Goal: Information Seeking & Learning: Learn about a topic

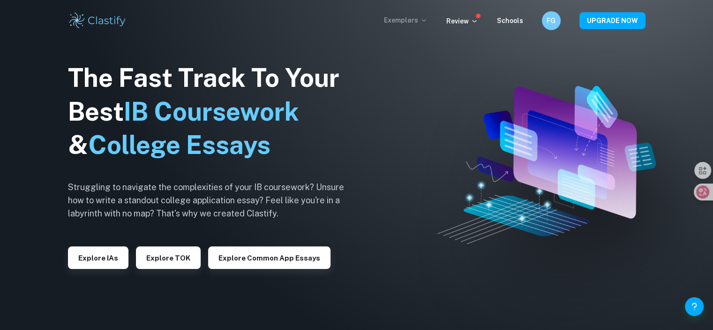
click at [419, 16] on p "Exemplars" at bounding box center [406, 20] width 44 height 10
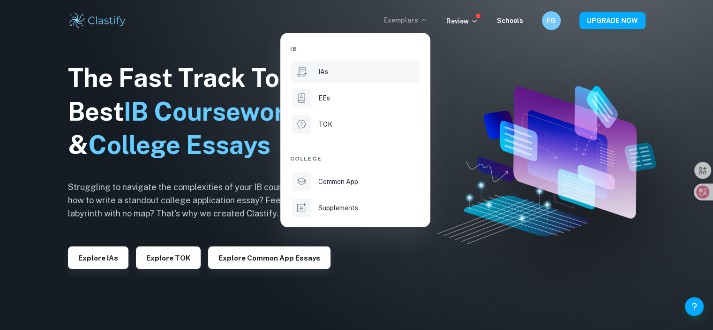
click at [315, 69] on li "IAs" at bounding box center [355, 71] width 130 height 23
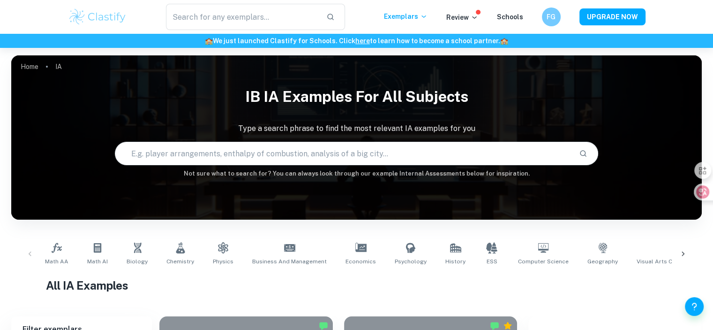
click at [294, 148] on input "text" at bounding box center [343, 153] width 456 height 26
click at [683, 249] on icon at bounding box center [682, 253] width 9 height 9
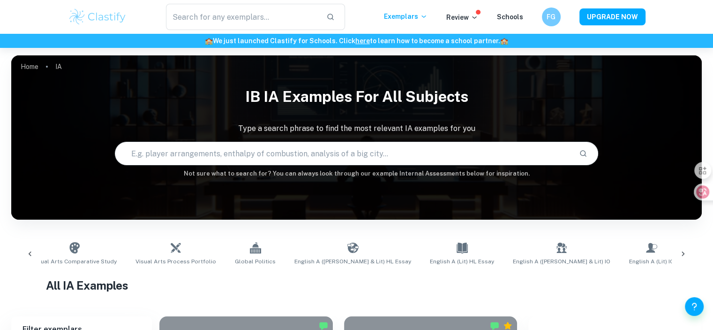
scroll to position [0, 609]
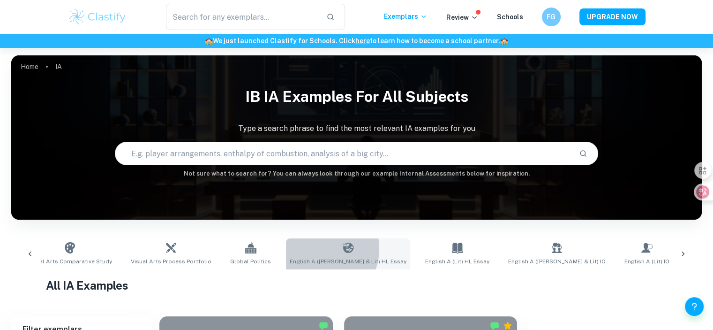
click at [288, 249] on link "English A (Lang & Lit) HL Essay" at bounding box center [348, 253] width 124 height 31
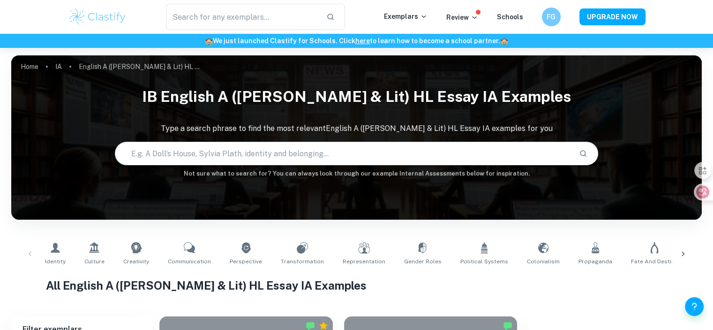
click at [225, 155] on input "text" at bounding box center [343, 153] width 456 height 26
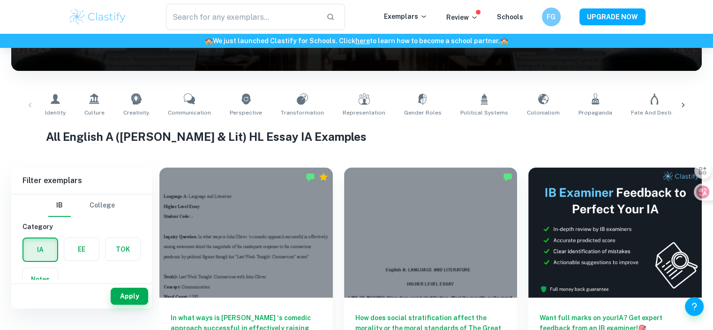
scroll to position [92, 0]
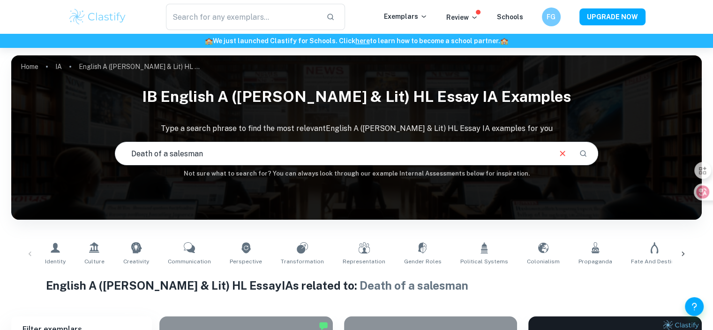
drag, startPoint x: 252, startPoint y: 153, endPoint x: 95, endPoint y: 145, distance: 157.3
click at [95, 145] on div "IB English A (Lang & Lit) HL Essay IA examples Type a search phrase to find the…" at bounding box center [356, 130] width 691 height 97
type input "Aruthur Miller"
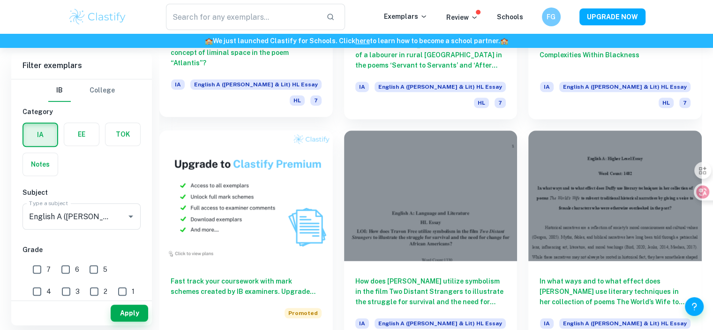
scroll to position [656, 0]
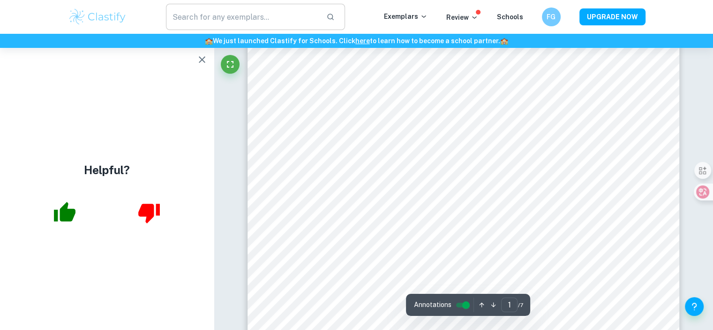
scroll to position [129, 0]
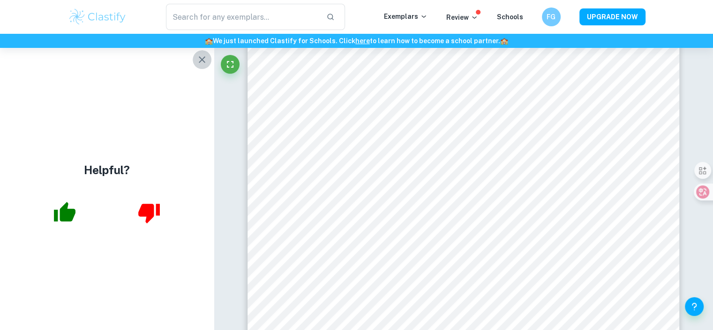
click at [201, 56] on icon "button" at bounding box center [201, 59] width 11 height 11
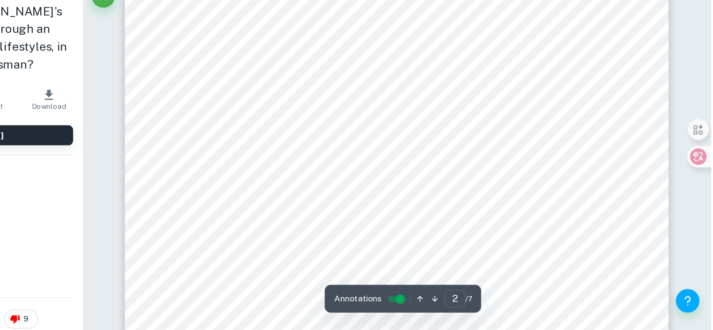
scroll to position [715, 0]
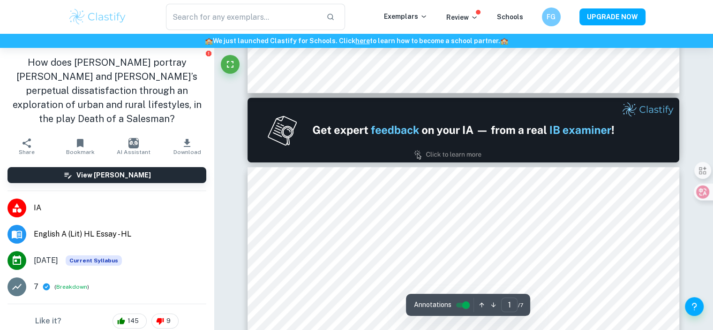
type input "2"
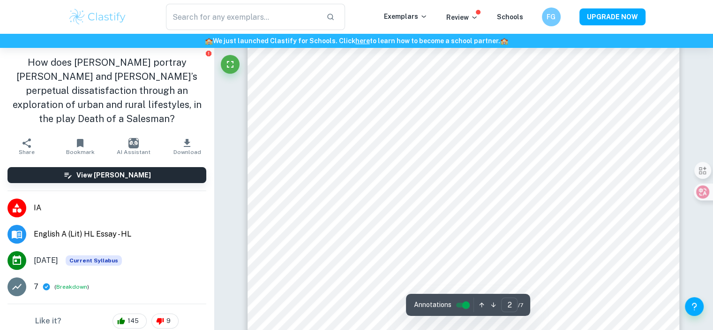
scroll to position [656, 0]
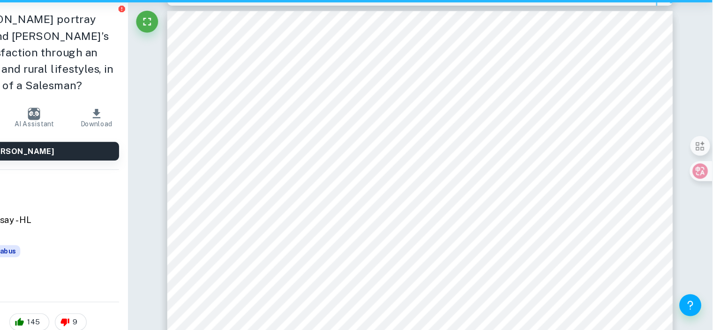
scroll to position [1269, 0]
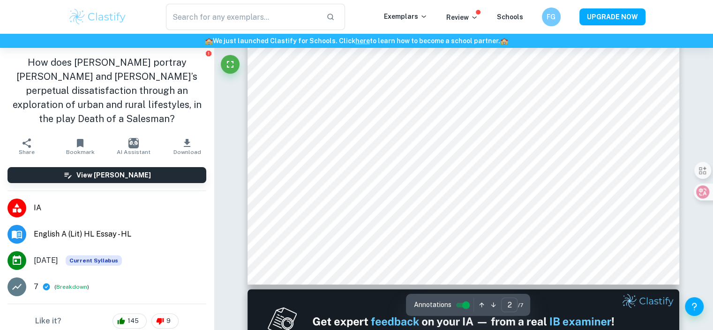
type input "1"
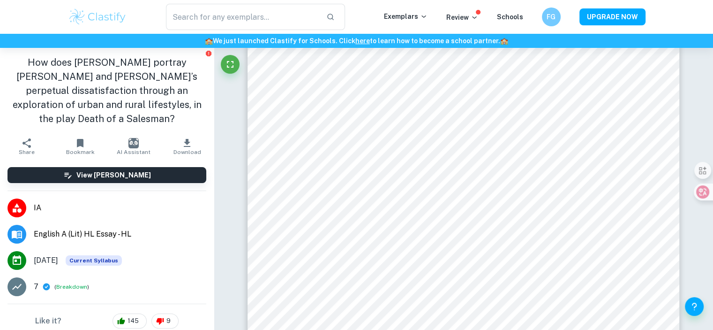
scroll to position [124, 0]
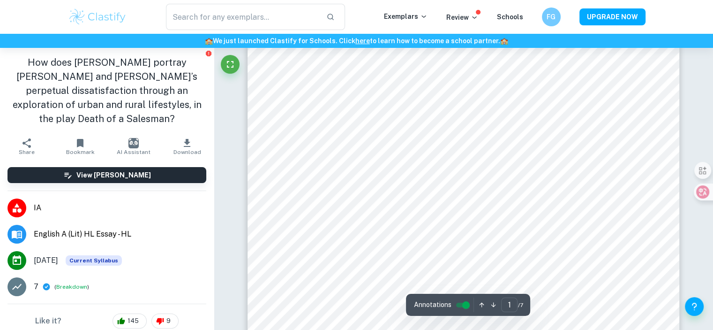
click at [607, 0] on html "We value your privacy We use cookies to enhance your browsing experience, serve…" at bounding box center [356, 41] width 713 height 330
click at [91, 76] on h1 "How does Arthur Miller portray Willy and Biff’s perpetual dissatisfaction throu…" at bounding box center [107, 90] width 199 height 70
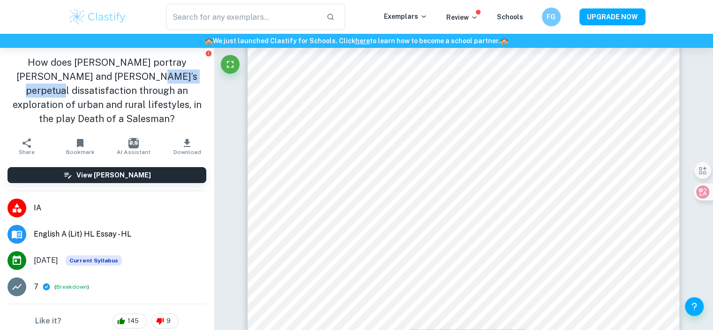
click at [91, 76] on h1 "How does Arthur Miller portray Willy and Biff’s perpetual dissatisfaction throu…" at bounding box center [107, 90] width 199 height 70
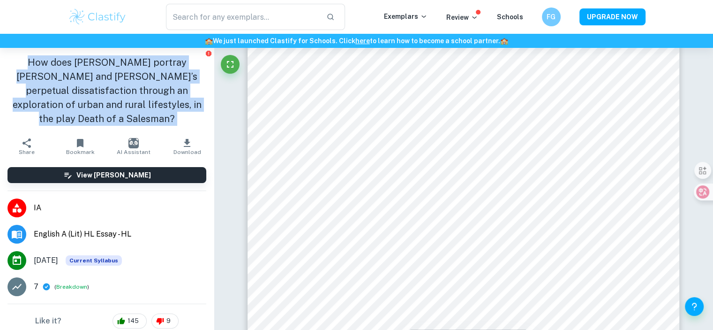
click at [91, 76] on h1 "How does Arthur Miller portray Willy and Biff’s perpetual dissatisfaction throu…" at bounding box center [107, 90] width 199 height 70
copy aside "How does Arthur Miller portray Willy and Biff’s perpetual dissatisfaction throu…"
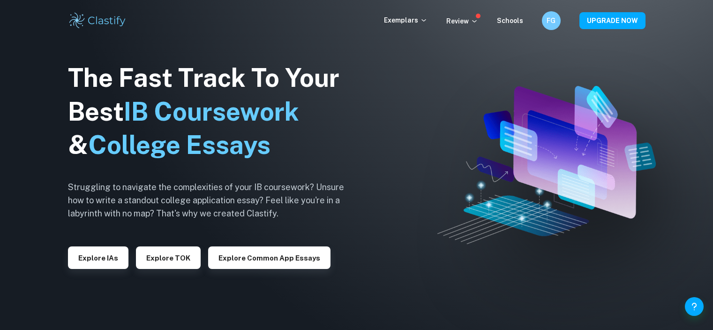
click at [414, 17] on p "Exemplars" at bounding box center [406, 20] width 44 height 10
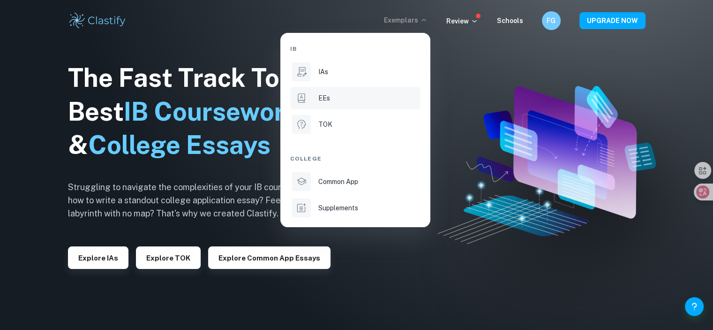
click at [304, 87] on li "EEs" at bounding box center [355, 98] width 130 height 23
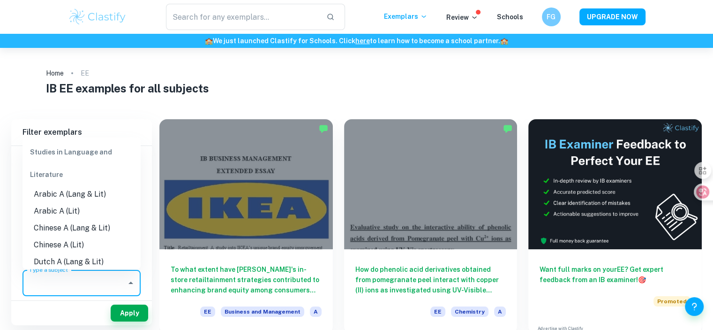
click at [72, 288] on input "Type a subject" at bounding box center [75, 283] width 96 height 18
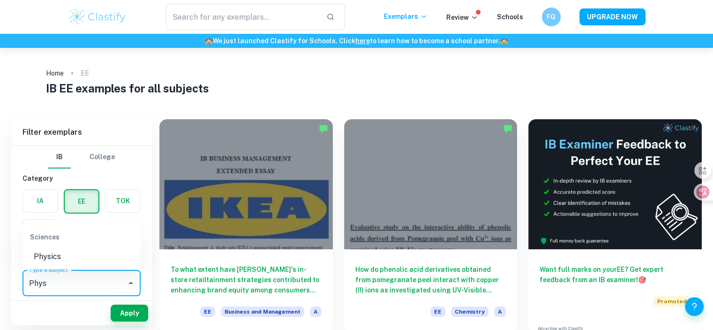
click at [67, 255] on li "Physics" at bounding box center [82, 256] width 118 height 17
type input "Physics"
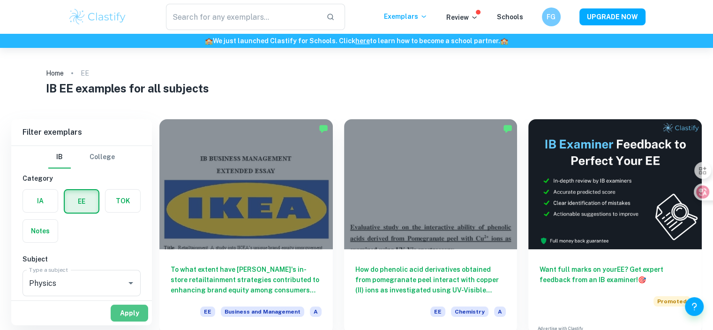
click at [124, 307] on button "Apply" at bounding box center [130, 312] width 38 height 17
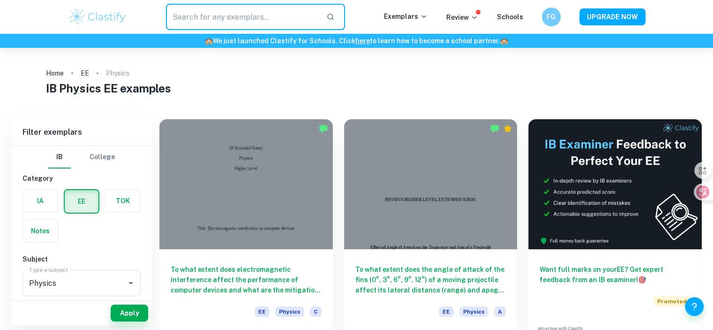
click at [212, 9] on input "text" at bounding box center [242, 17] width 153 height 26
type input "Hall effect"
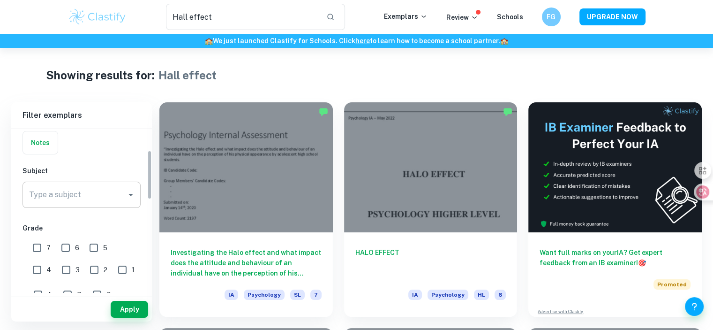
scroll to position [71, 0]
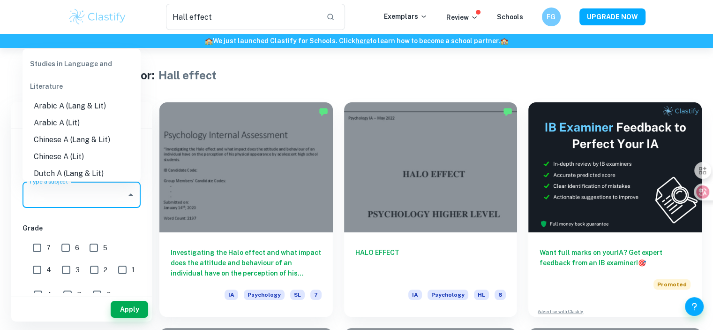
click at [62, 191] on input "Type a subject" at bounding box center [75, 195] width 96 height 18
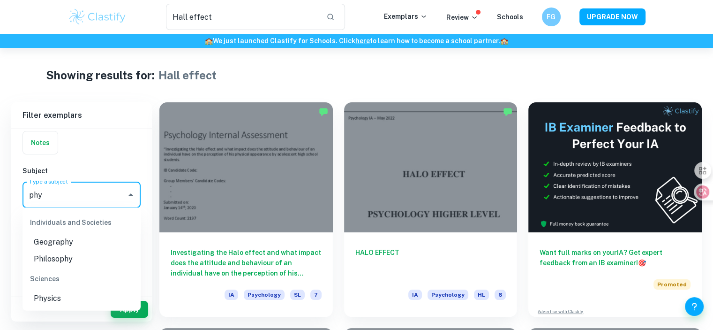
click at [44, 294] on li "Physics" at bounding box center [82, 298] width 118 height 17
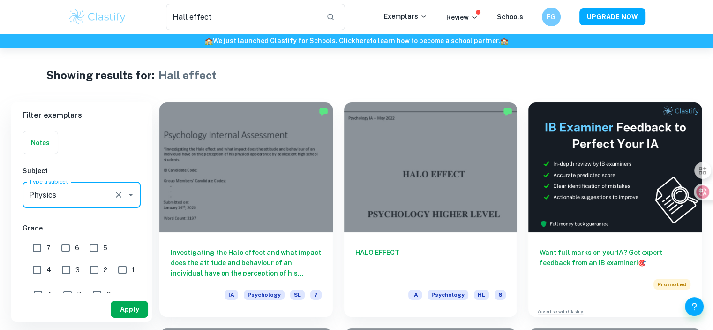
type input "Physics"
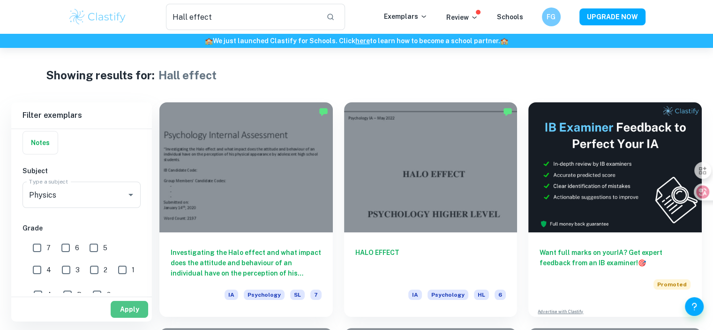
click at [122, 312] on button "Apply" at bounding box center [130, 309] width 38 height 17
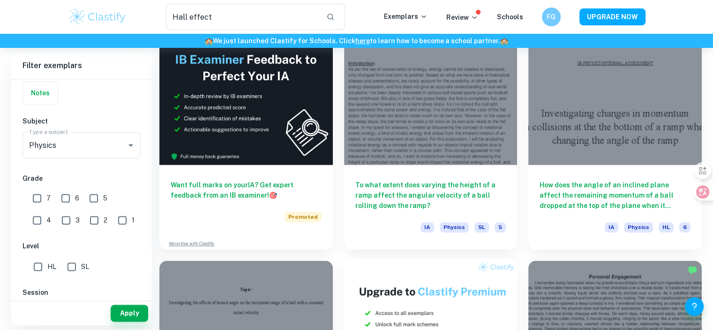
scroll to position [1604, 0]
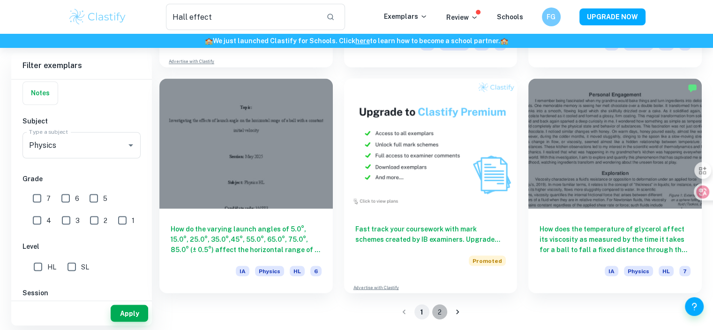
click at [433, 307] on button "2" at bounding box center [439, 311] width 15 height 15
